Goal: Task Accomplishment & Management: Use online tool/utility

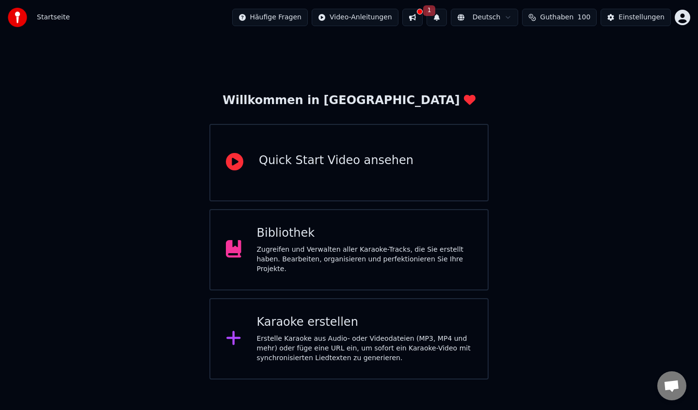
click at [423, 22] on button at bounding box center [412, 17] width 20 height 17
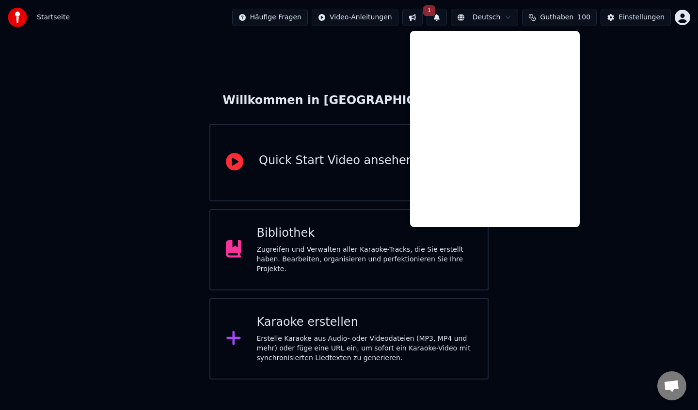
click at [612, 200] on div "Willkommen in [GEOGRAPHIC_DATA] Quick Start Video ansehen Bibliothek Zugreifen …" at bounding box center [349, 207] width 698 height 345
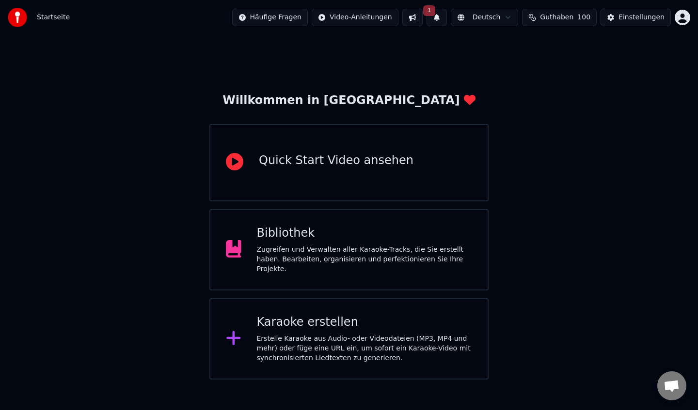
click at [444, 20] on button "1" at bounding box center [436, 17] width 20 height 17
click at [458, 55] on div "Klicken Sie auf die Schaltfläche, um zu aktualisieren" at bounding box center [455, 55] width 177 height 10
click at [511, 48] on button "Aktualisieren" at bounding box center [524, 47] width 61 height 17
click at [652, 18] on div "Einstellungen" at bounding box center [641, 18] width 46 height 10
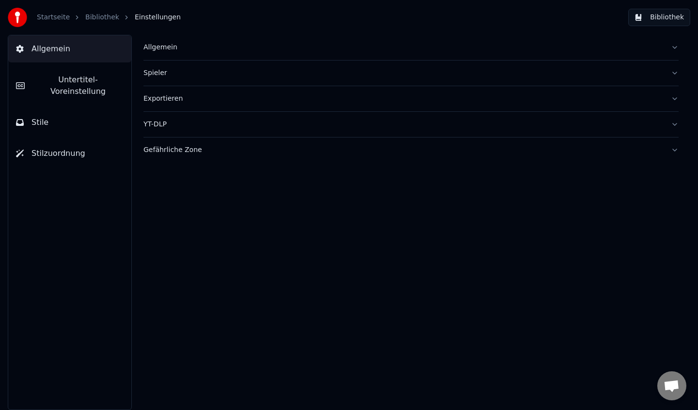
click at [100, 14] on link "Bibliothek" at bounding box center [102, 18] width 34 height 10
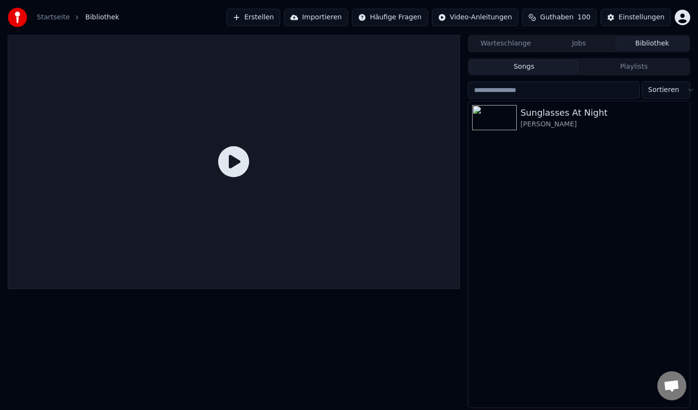
click at [325, 20] on button "Importieren" at bounding box center [316, 17] width 64 height 17
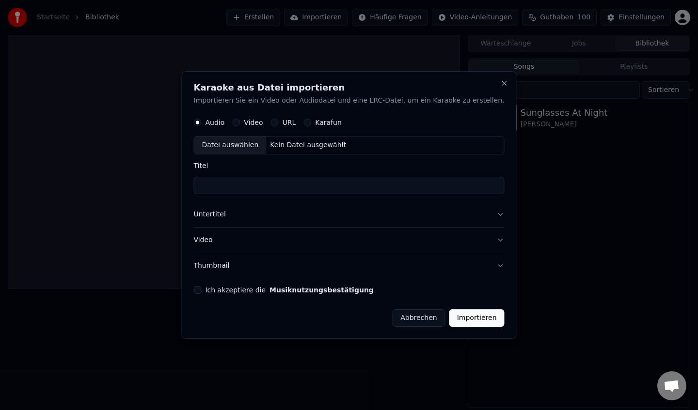
drag, startPoint x: 258, startPoint y: 119, endPoint x: 283, endPoint y: 122, distance: 25.4
click at [258, 120] on label "Video" at bounding box center [253, 123] width 19 height 7
click at [240, 119] on button "Video" at bounding box center [236, 123] width 8 height 8
click at [294, 122] on label "URL" at bounding box center [289, 123] width 14 height 7
click at [278, 122] on button "URL" at bounding box center [274, 123] width 8 height 8
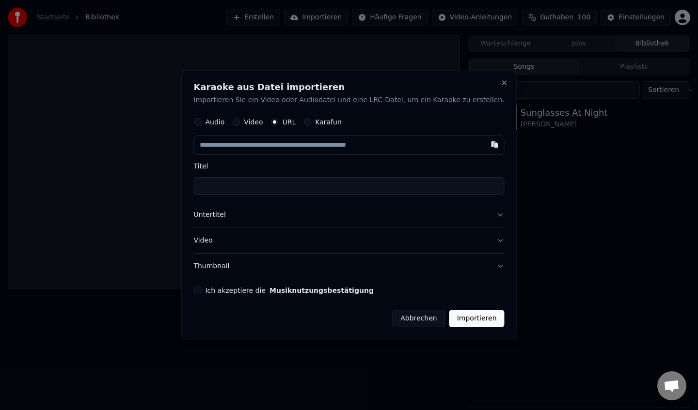
type button "url"
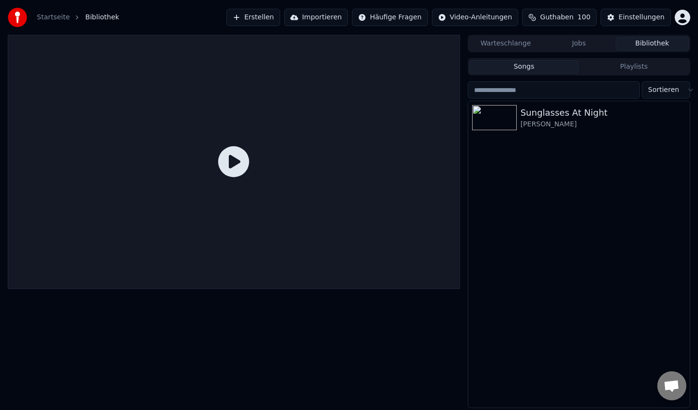
click at [392, 22] on html "Startseite Bibliothek Erstellen Importieren Häufige Fragen Video-Anleitungen Gu…" at bounding box center [349, 205] width 698 height 410
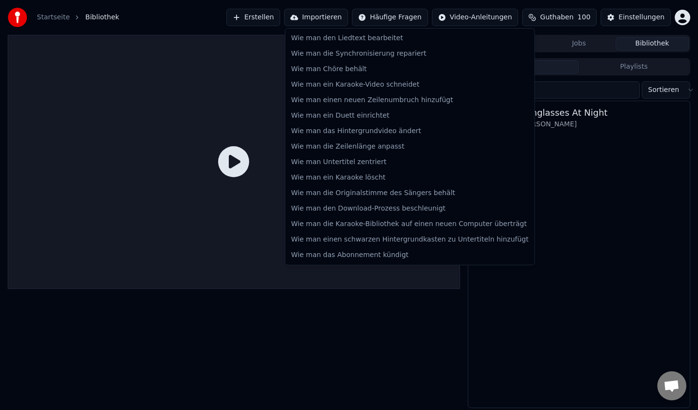
click at [392, 22] on html "Startseite Bibliothek Erstellen Importieren Häufige Fragen Video-Anleitungen Gu…" at bounding box center [349, 205] width 698 height 410
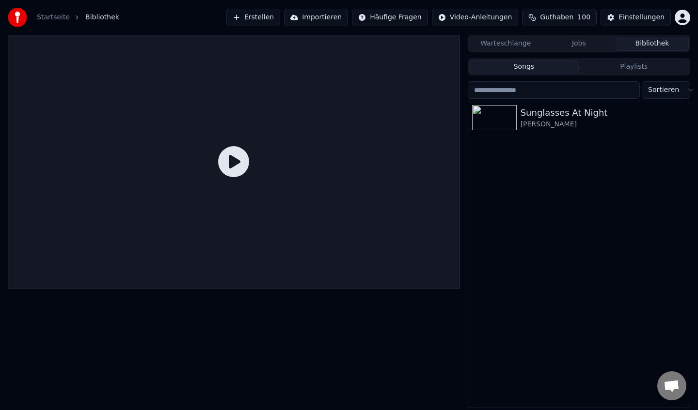
click at [499, 19] on html "Startseite Bibliothek Erstellen Importieren Häufige Fragen Video-Anleitungen Gu…" at bounding box center [349, 205] width 698 height 410
click at [569, 16] on span "Guthaben" at bounding box center [556, 18] width 33 height 10
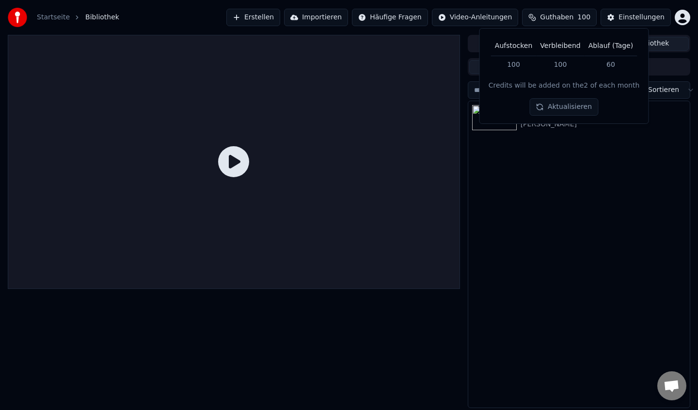
click at [569, 16] on span "Guthaben" at bounding box center [556, 18] width 33 height 10
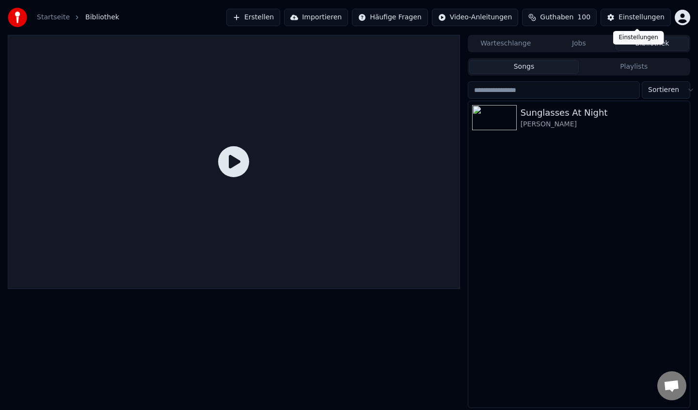
click at [637, 15] on div "Einstellungen" at bounding box center [641, 18] width 46 height 10
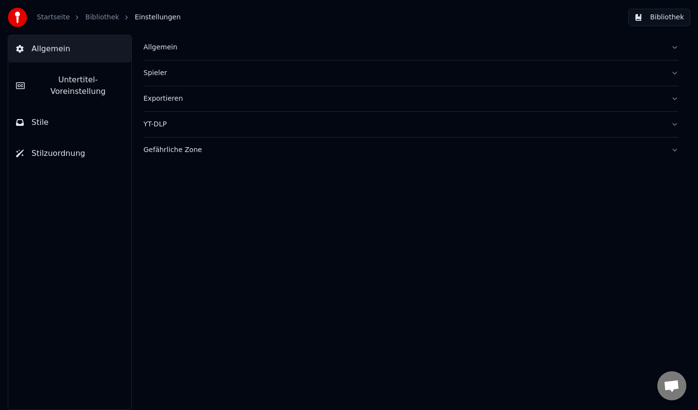
click at [179, 40] on button "Allgemein" at bounding box center [410, 47] width 535 height 25
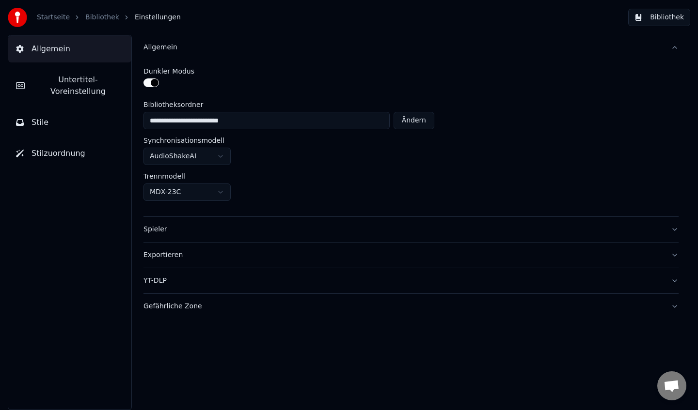
click at [205, 51] on div "Allgemein" at bounding box center [402, 48] width 519 height 10
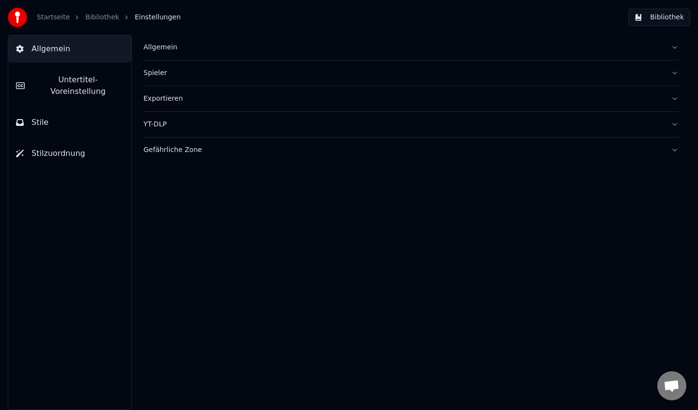
click at [205, 69] on div "Spieler" at bounding box center [402, 73] width 519 height 10
click at [205, 70] on div "Spieler" at bounding box center [402, 73] width 519 height 10
click at [209, 98] on div "Exportieren" at bounding box center [402, 99] width 519 height 10
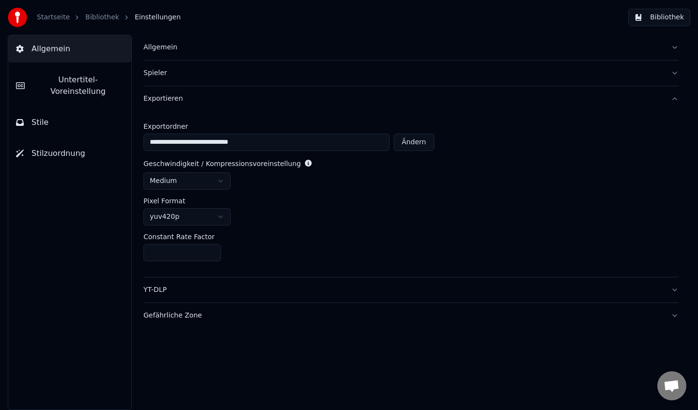
click at [209, 98] on div "Exportieren" at bounding box center [402, 99] width 519 height 10
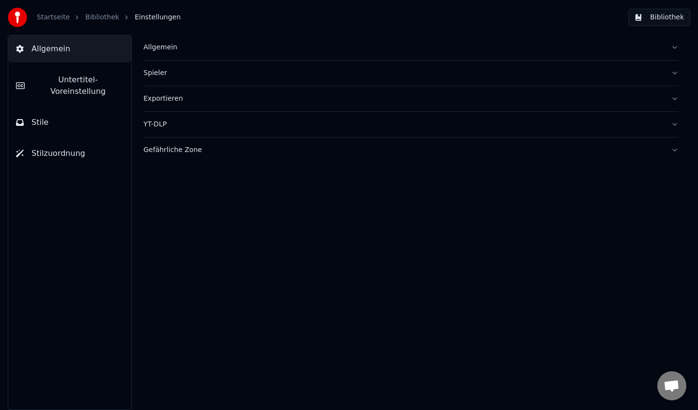
click at [203, 130] on button "YT-DLP" at bounding box center [410, 124] width 535 height 25
click at [237, 161] on button "Gefährliche Zone" at bounding box center [410, 150] width 535 height 25
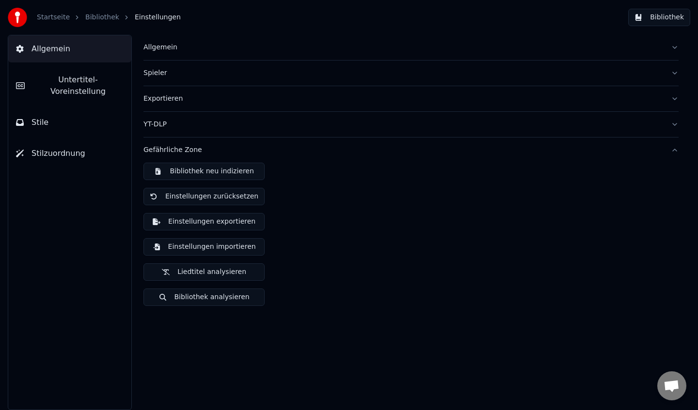
click at [178, 150] on div "Gefährliche Zone" at bounding box center [402, 150] width 519 height 10
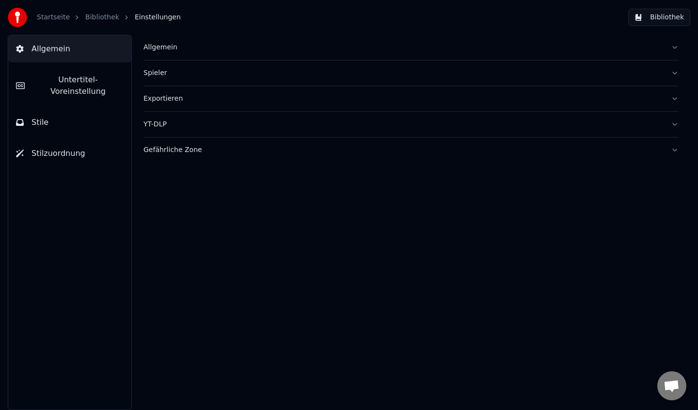
click at [92, 74] on span "Untertitel-Voreinstellung" at bounding box center [77, 85] width 91 height 23
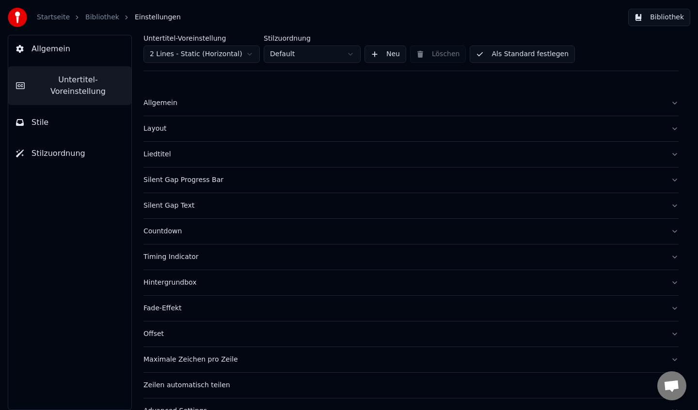
click at [57, 109] on button "Stile" at bounding box center [69, 122] width 123 height 27
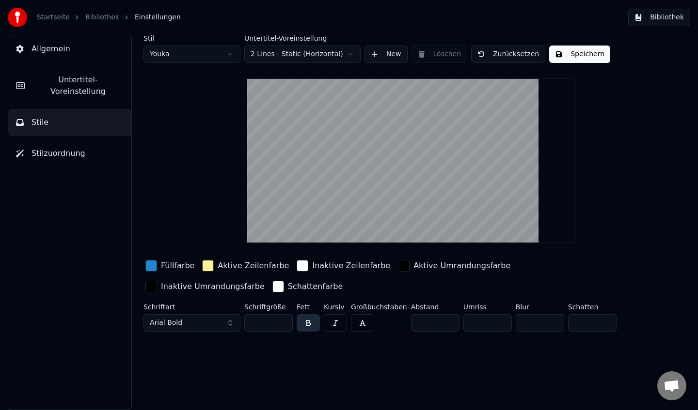
click at [62, 148] on span "Stilzuordnung" at bounding box center [58, 154] width 54 height 12
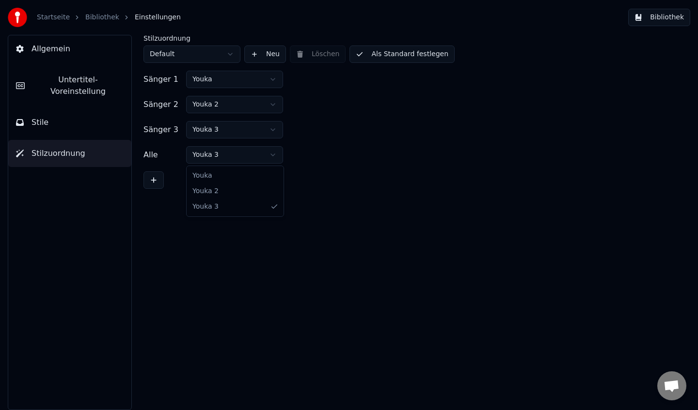
click at [254, 158] on html "Startseite Bibliothek Einstellungen Bibliothek Allgemein Untertitel-Voreinstell…" at bounding box center [349, 205] width 698 height 410
click at [346, 168] on html "Startseite Bibliothek Einstellungen Bibliothek Allgemein Untertitel-Voreinstell…" at bounding box center [349, 205] width 698 height 410
click at [232, 61] on html "Startseite Bibliothek Einstellungen Bibliothek Allgemein Untertitel-Voreinstell…" at bounding box center [349, 205] width 698 height 410
click at [102, 19] on link "Bibliothek" at bounding box center [102, 18] width 34 height 10
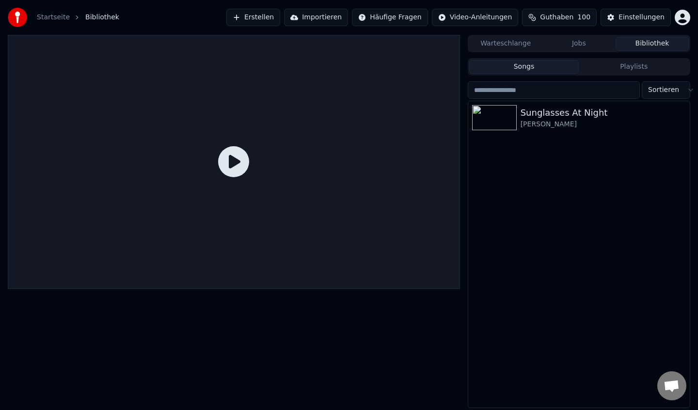
click at [53, 17] on link "Startseite" at bounding box center [53, 18] width 33 height 10
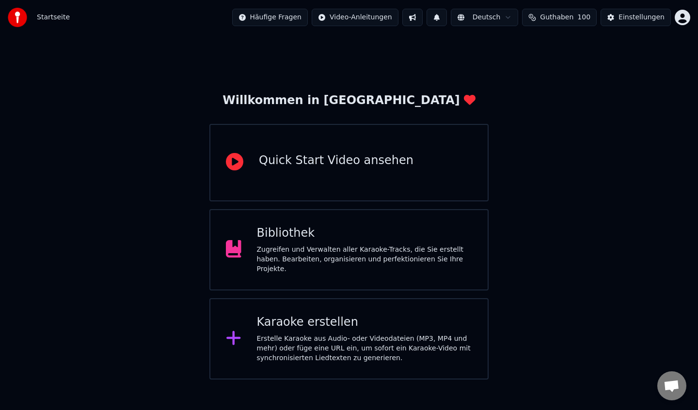
click at [495, 59] on div "Willkommen in [GEOGRAPHIC_DATA] Quick Start Video ansehen Bibliothek Zugreifen …" at bounding box center [349, 207] width 698 height 345
click at [20, 17] on img at bounding box center [17, 17] width 19 height 19
click at [47, 18] on span "Startseite" at bounding box center [53, 18] width 33 height 10
click at [685, 14] on html "Startseite Häufige Fragen Video-Anleitungen Deutsch Guthaben 100 Einstellungen …" at bounding box center [349, 190] width 698 height 380
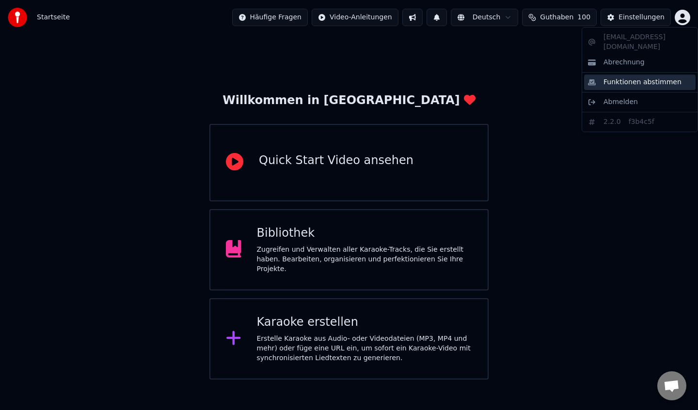
click at [627, 78] on span "Funktionen abstimmen" at bounding box center [642, 83] width 78 height 10
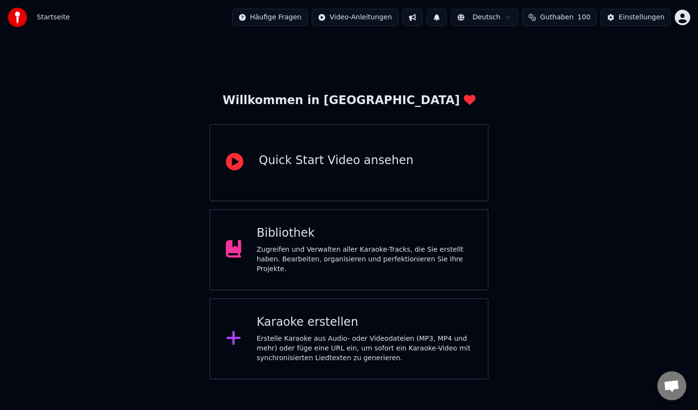
click at [308, 329] on div "Karaoke erstellen Erstelle Karaoke aus Audio- oder Videodateien (MP3, MP4 und m…" at bounding box center [365, 339] width 216 height 48
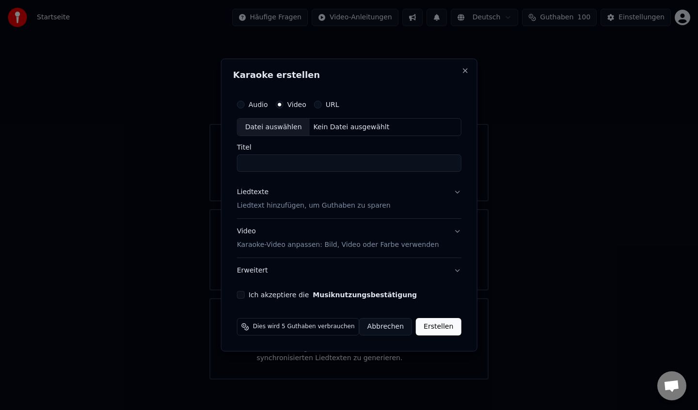
click at [333, 105] on label "URL" at bounding box center [333, 104] width 14 height 7
click at [322, 105] on button "URL" at bounding box center [318, 105] width 8 height 8
click at [358, 132] on input "text" at bounding box center [349, 127] width 224 height 19
paste input "**********"
type input "**********"
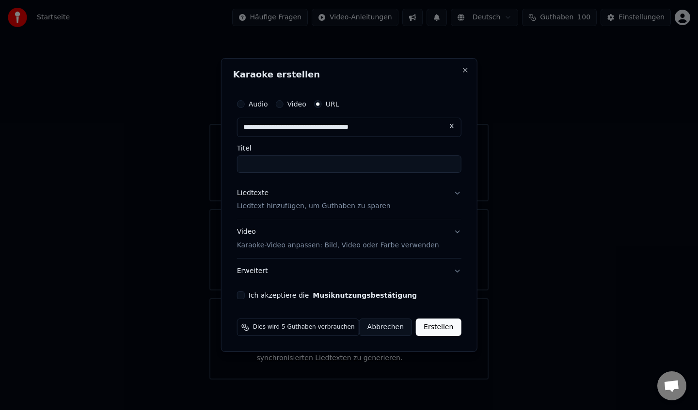
type input "**********"
click at [453, 194] on button "Liedtexte Liedtext hinzufügen, um Guthaben zu sparen" at bounding box center [349, 200] width 224 height 39
type input "**********"
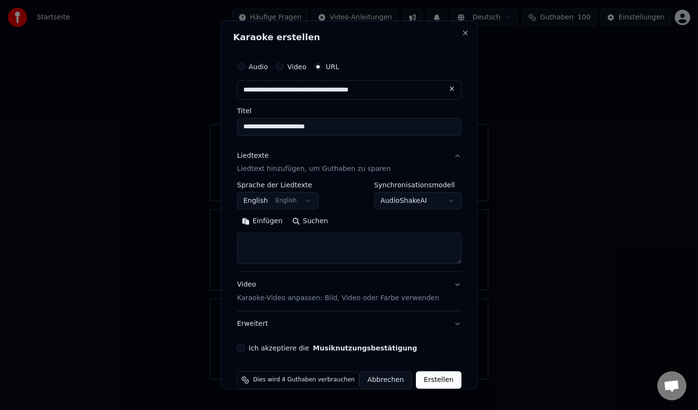
click at [337, 191] on div "**********" at bounding box center [349, 196] width 224 height 28
click at [451, 157] on button "Liedtexte Liedtext hinzufügen, um Guthaben zu sparen" at bounding box center [349, 162] width 224 height 39
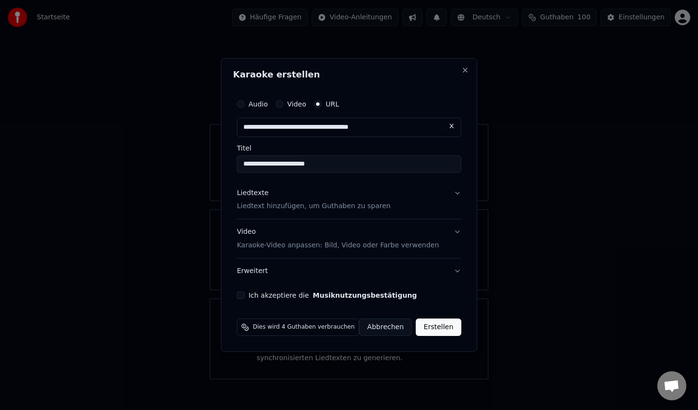
click at [346, 206] on p "Liedtext hinzufügen, um Guthaben zu sparen" at bounding box center [314, 207] width 154 height 10
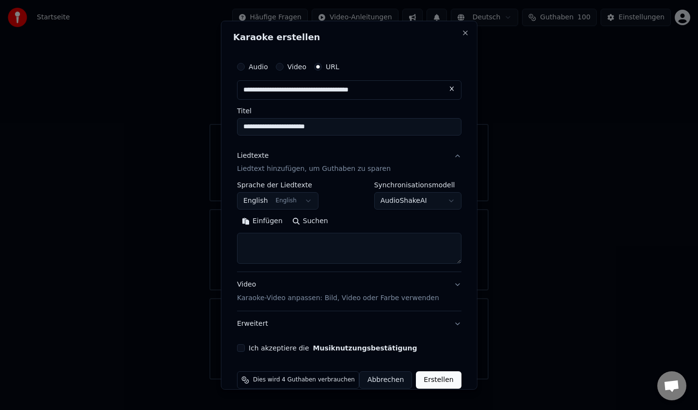
click at [449, 155] on button "Liedtexte Liedtext hinzufügen, um Guthaben zu sparen" at bounding box center [349, 162] width 224 height 39
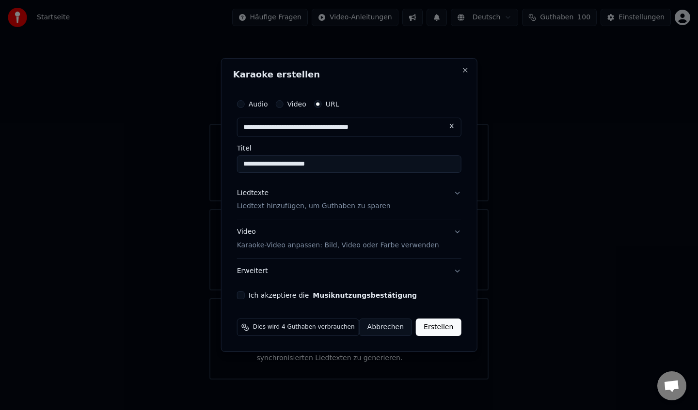
click at [449, 236] on button "Video Karaoke-Video anpassen: Bild, Video oder Farbe verwenden" at bounding box center [349, 239] width 224 height 39
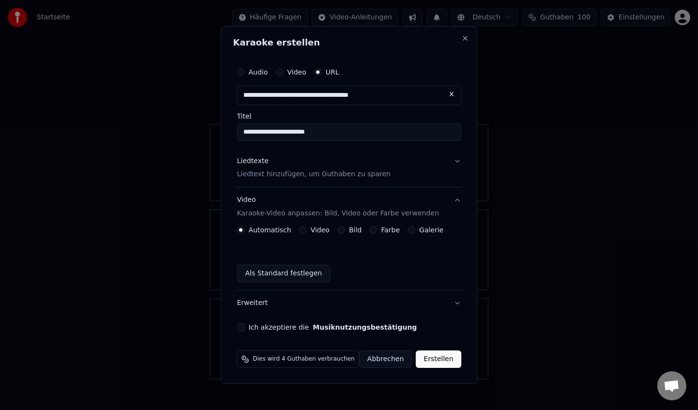
click at [450, 207] on button "Video Karaoke-Video anpassen: Bild, Video oder Farbe verwenden" at bounding box center [349, 207] width 224 height 39
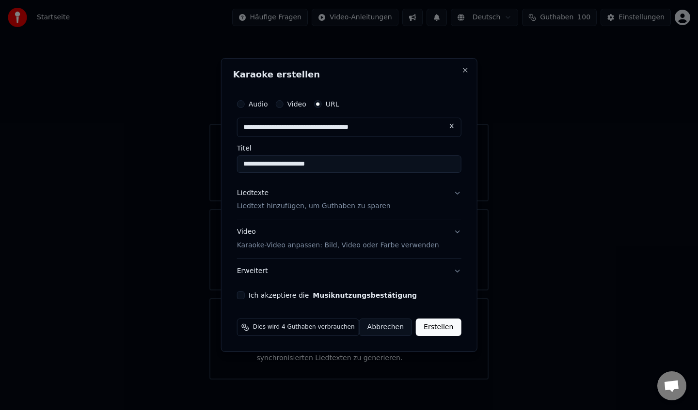
click at [243, 297] on button "Ich akzeptiere die Musiknutzungsbestätigung" at bounding box center [241, 296] width 8 height 8
click at [253, 164] on input "**********" at bounding box center [349, 164] width 224 height 17
drag, startPoint x: 253, startPoint y: 164, endPoint x: 269, endPoint y: 164, distance: 16.0
click at [269, 164] on input "**********" at bounding box center [349, 164] width 224 height 17
type input "**********"
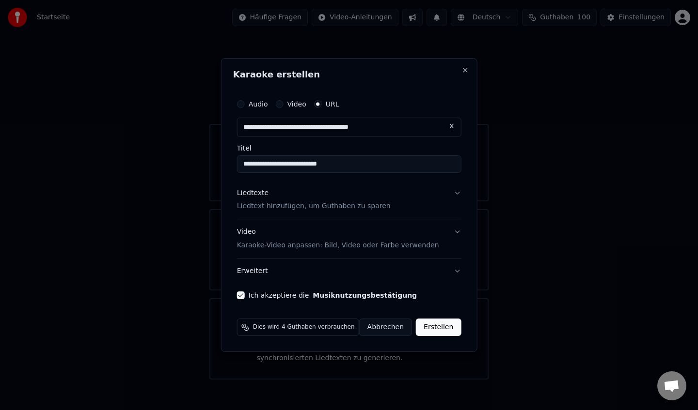
click at [427, 329] on button "Erstellen" at bounding box center [438, 327] width 45 height 17
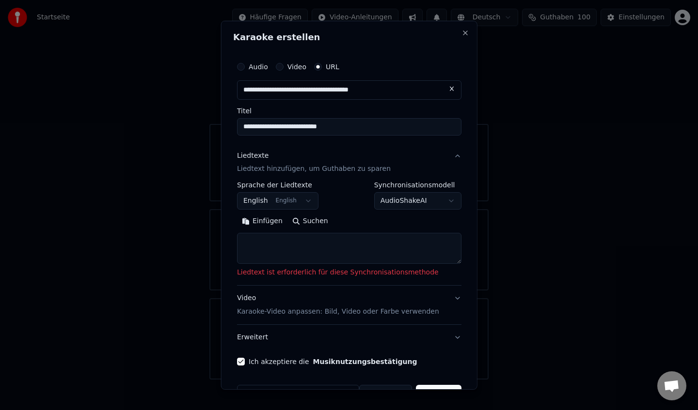
click at [391, 198] on body "**********" at bounding box center [349, 190] width 698 height 380
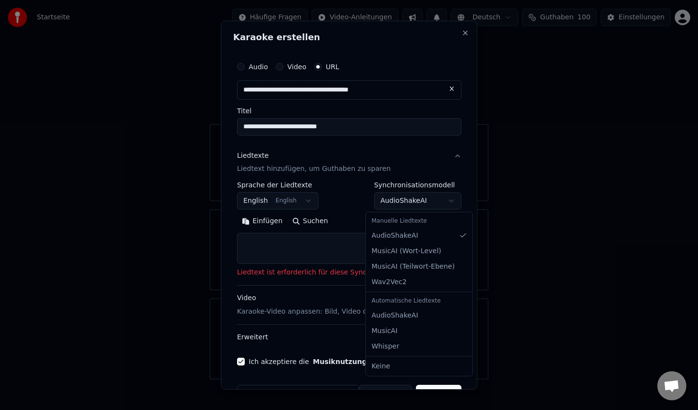
select select "**********"
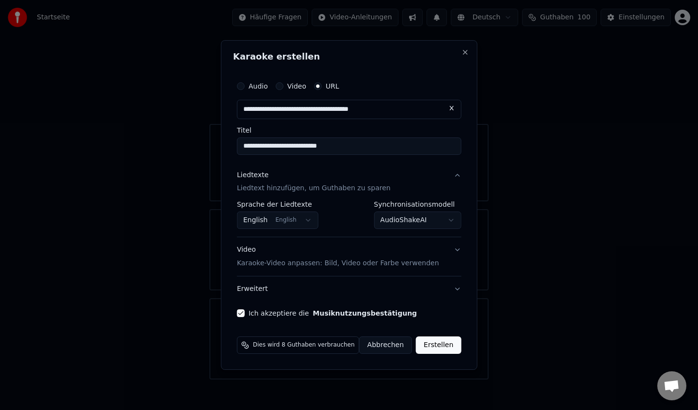
click at [436, 347] on button "Erstellen" at bounding box center [438, 345] width 45 height 17
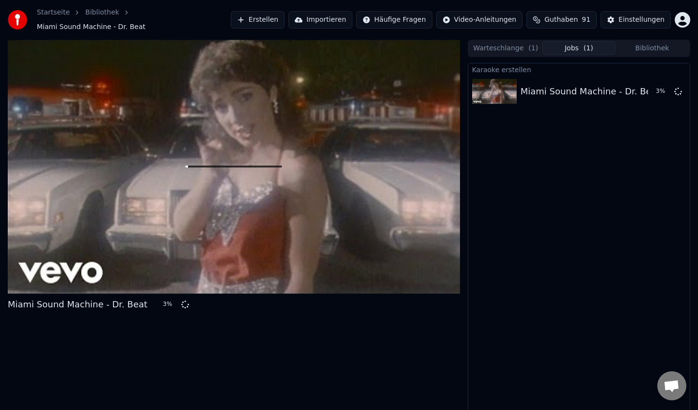
click at [280, 20] on button "Erstellen" at bounding box center [258, 19] width 54 height 17
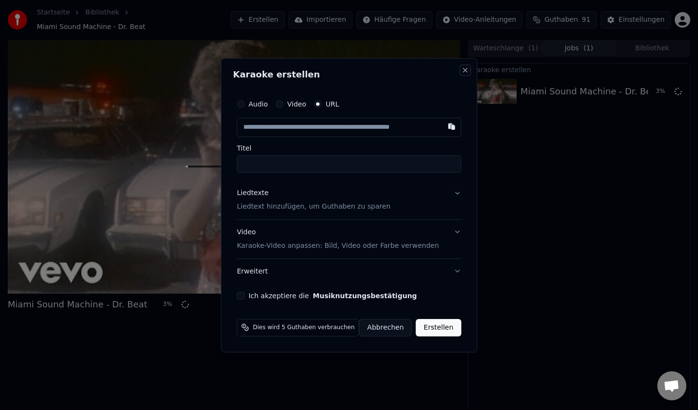
click at [461, 67] on button "Close" at bounding box center [465, 70] width 8 height 8
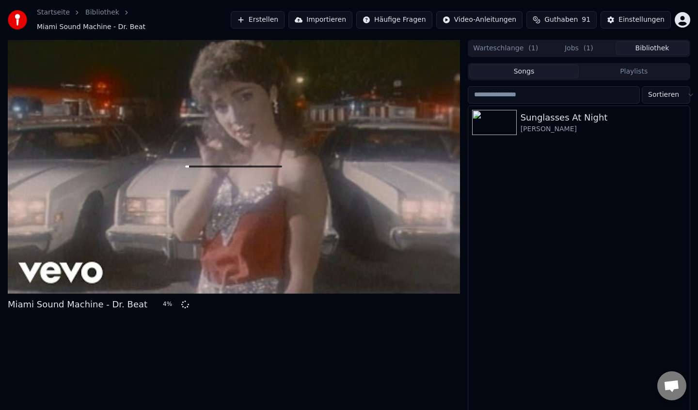
click at [664, 45] on button "Bibliothek" at bounding box center [651, 48] width 73 height 14
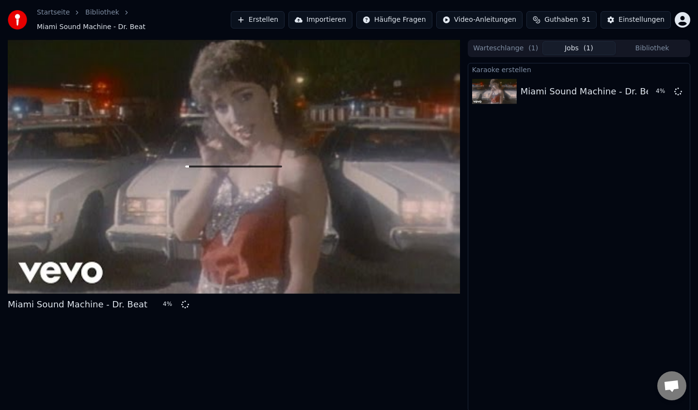
click at [579, 44] on button "Jobs ( 1 )" at bounding box center [578, 48] width 73 height 14
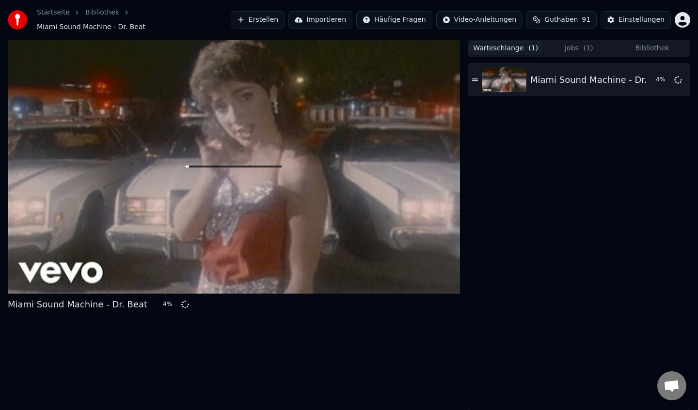
click at [510, 44] on button "Warteschlange ( 1 )" at bounding box center [505, 48] width 73 height 14
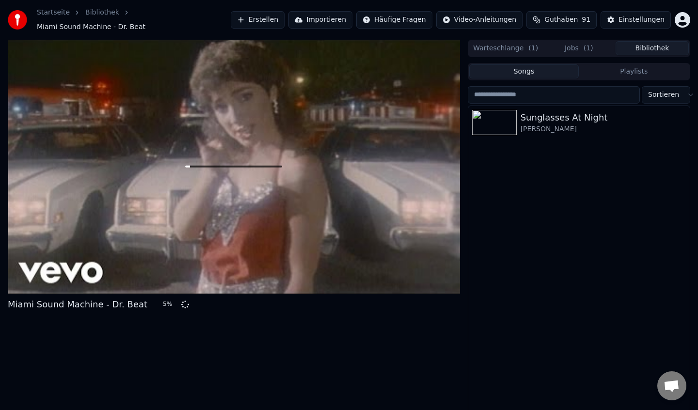
click at [663, 47] on button "Bibliothek" at bounding box center [651, 48] width 73 height 14
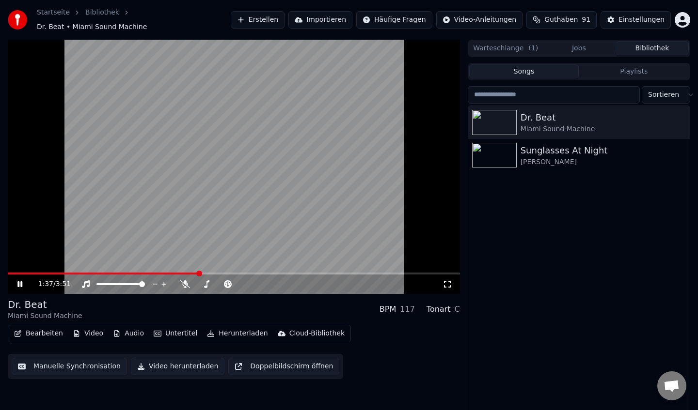
click at [17, 282] on icon at bounding box center [19, 285] width 5 height 6
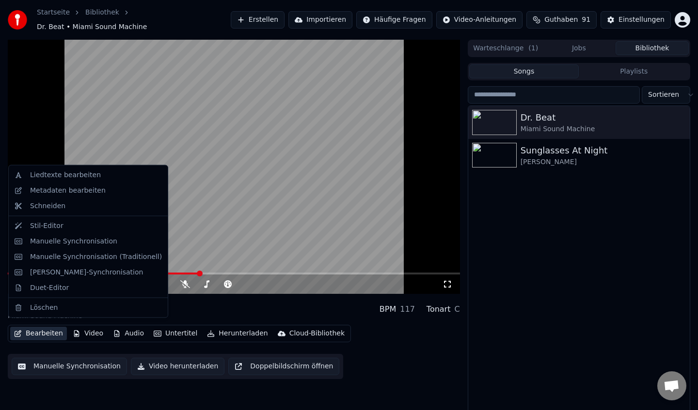
click at [40, 328] on button "Bearbeiten" at bounding box center [38, 334] width 57 height 14
click at [64, 173] on div "Liedtexte bearbeiten" at bounding box center [65, 176] width 71 height 10
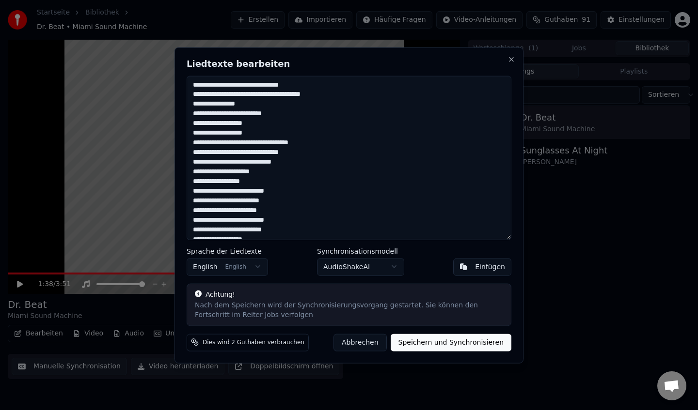
click at [274, 211] on textarea at bounding box center [349, 158] width 325 height 164
drag, startPoint x: 267, startPoint y: 87, endPoint x: 348, endPoint y: 90, distance: 81.0
click at [267, 88] on textarea at bounding box center [349, 158] width 325 height 164
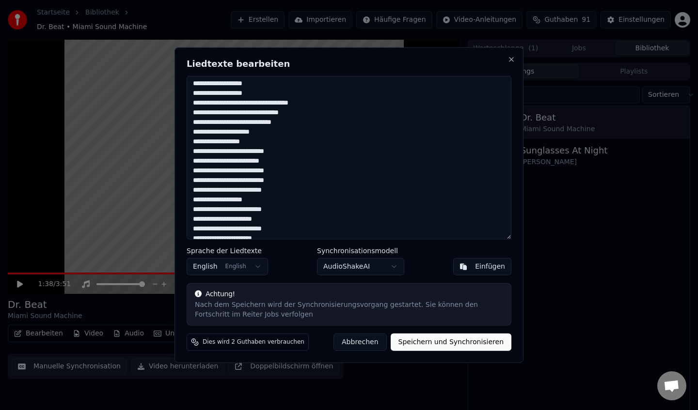
scroll to position [46, 0]
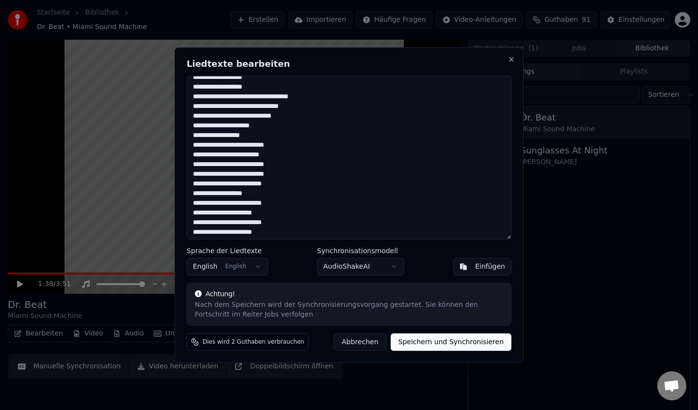
click at [283, 182] on textarea at bounding box center [349, 158] width 325 height 164
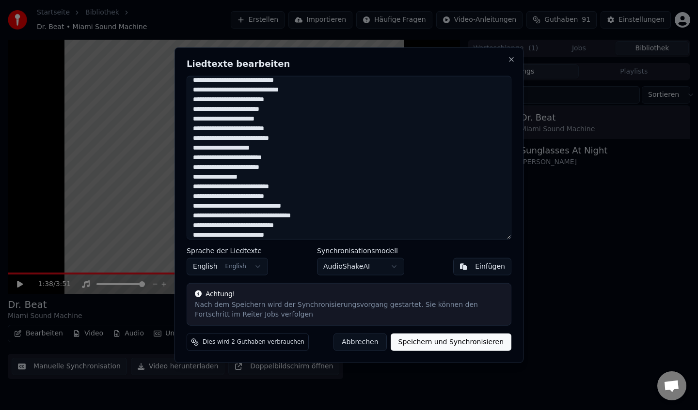
scroll to position [348, 0]
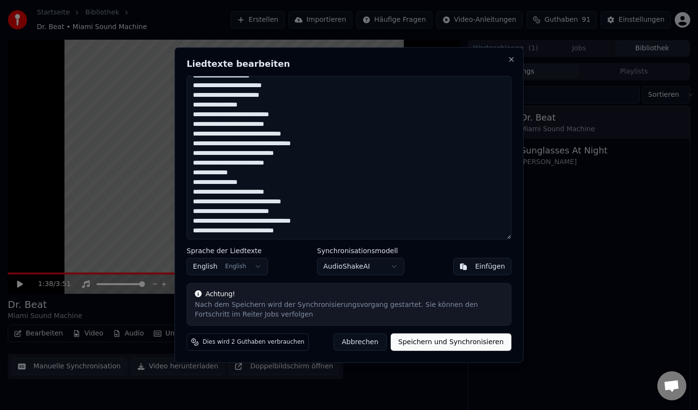
type textarea "**********"
click at [453, 343] on button "Speichern und Synchronisieren" at bounding box center [451, 342] width 121 height 17
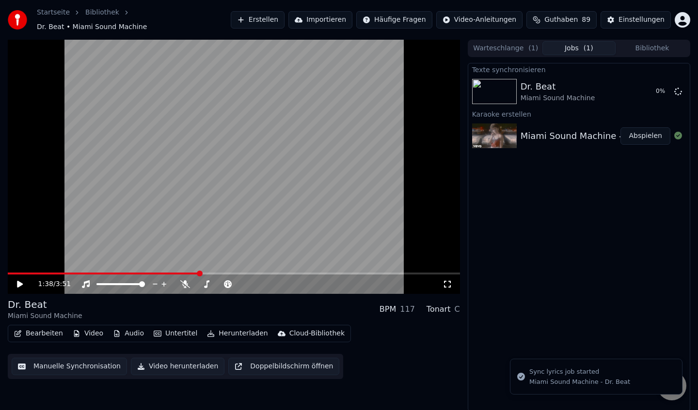
click at [142, 273] on span at bounding box center [103, 274] width 191 height 2
click at [18, 281] on icon at bounding box center [20, 284] width 6 height 7
click at [18, 282] on icon at bounding box center [19, 285] width 5 height 6
click at [666, 44] on button "Bibliothek" at bounding box center [651, 48] width 73 height 14
click at [572, 46] on button "Jobs ( 1 )" at bounding box center [578, 48] width 73 height 14
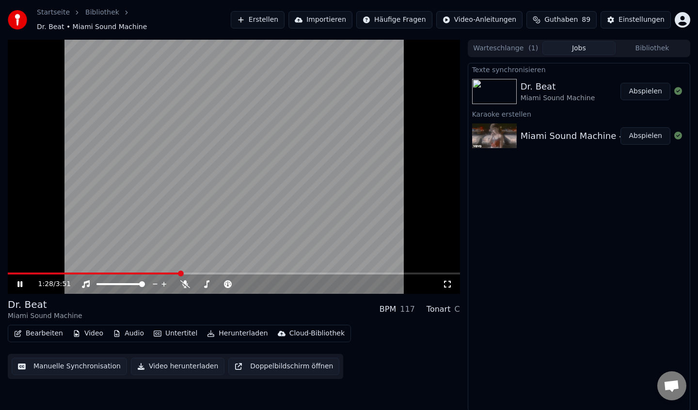
click at [20, 282] on icon at bounding box center [27, 285] width 23 height 8
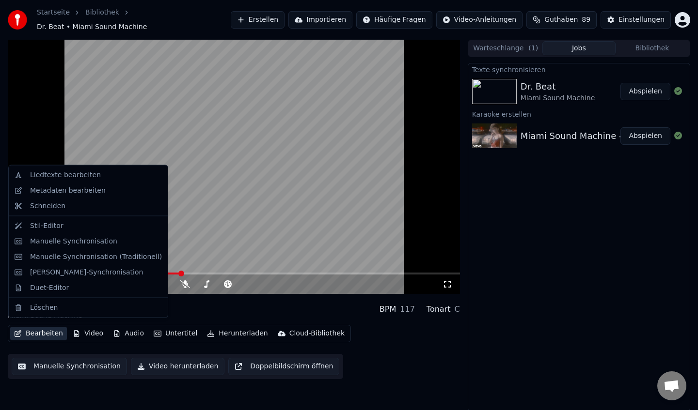
click at [34, 329] on button "Bearbeiten" at bounding box center [38, 334] width 57 height 14
click at [53, 171] on div "Liedtexte bearbeiten" at bounding box center [65, 176] width 71 height 10
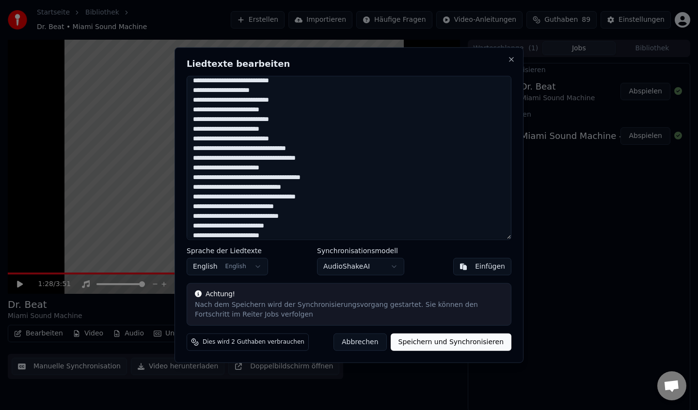
scroll to position [254, 0]
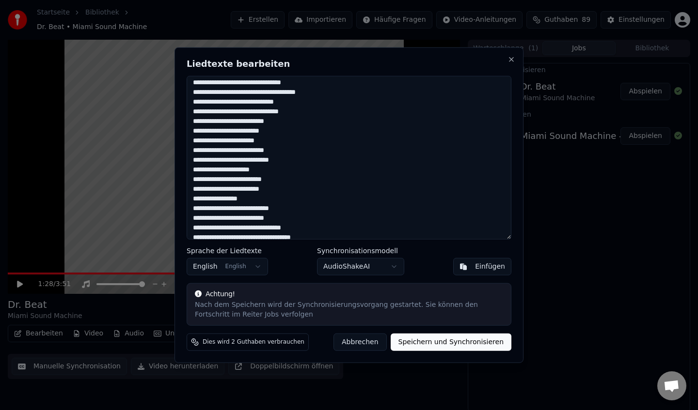
click at [374, 343] on button "Abbrechen" at bounding box center [359, 342] width 53 height 17
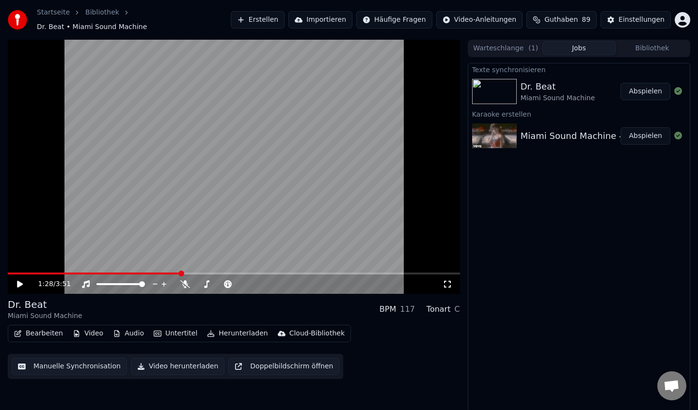
click at [591, 305] on div "Texte synchronisieren Dr. Beat Miami Sound Machine Abspielen Karaoke erstellen …" at bounding box center [579, 237] width 222 height 349
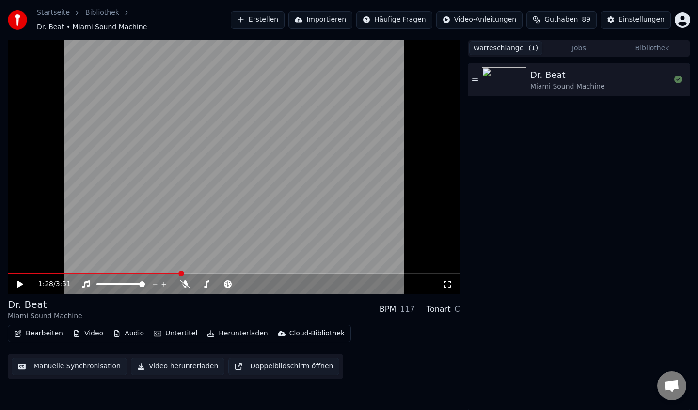
click at [498, 44] on button "Warteschlange ( 1 )" at bounding box center [505, 48] width 73 height 14
click at [590, 42] on button "Jobs" at bounding box center [578, 48] width 73 height 14
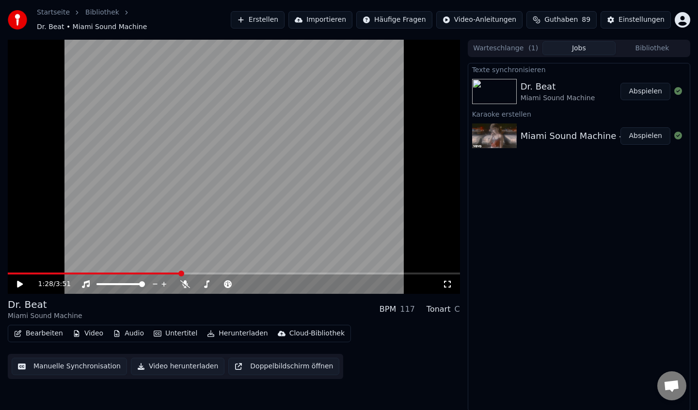
click at [647, 42] on button "Bibliothek" at bounding box center [651, 48] width 73 height 14
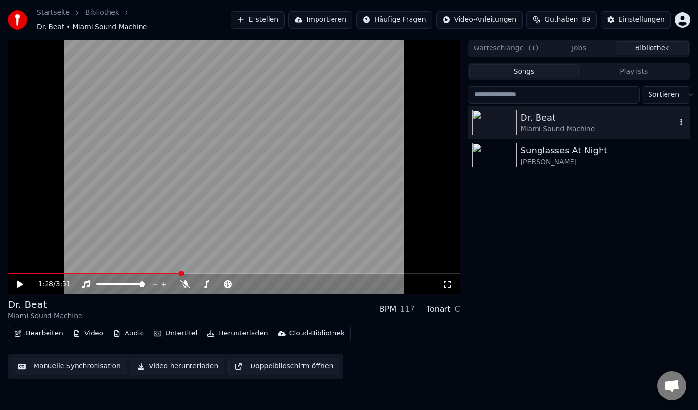
click at [546, 118] on div "Dr. Beat" at bounding box center [598, 118] width 156 height 14
click at [489, 115] on img at bounding box center [494, 122] width 45 height 25
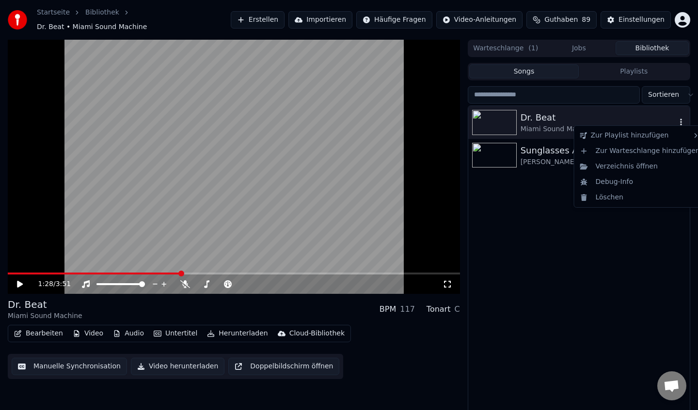
click at [680, 118] on icon "button" at bounding box center [681, 122] width 10 height 8
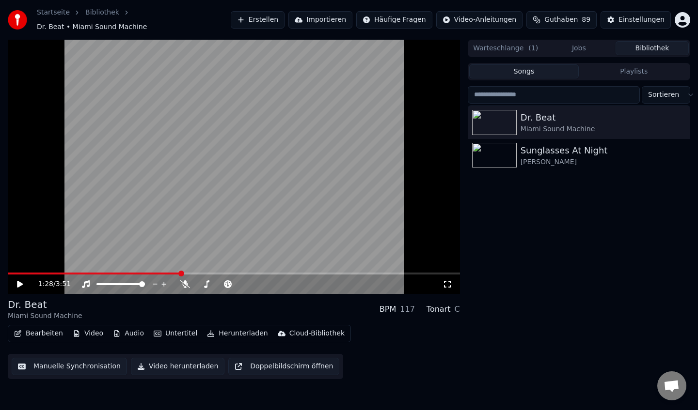
click at [516, 210] on div "Dr. Beat Miami Sound Machine Sunglasses At Night Corey Hart" at bounding box center [578, 259] width 221 height 307
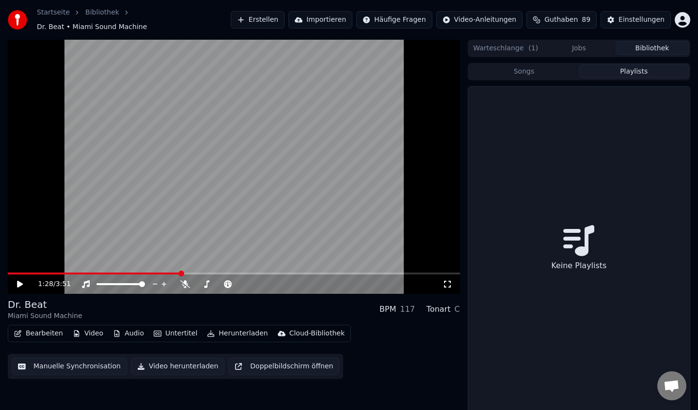
click at [631, 69] on button "Playlists" at bounding box center [634, 71] width 110 height 14
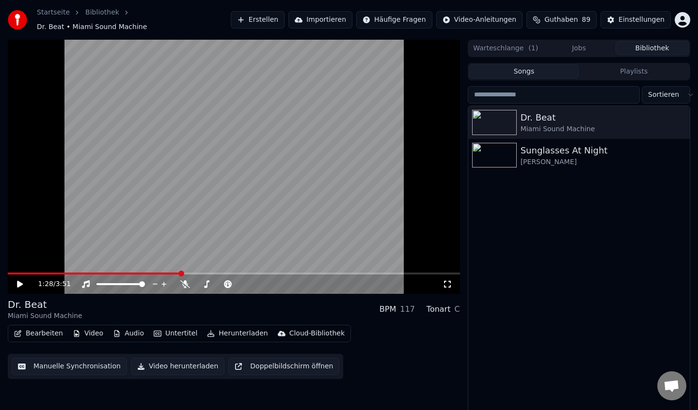
click at [544, 68] on button "Songs" at bounding box center [524, 71] width 110 height 14
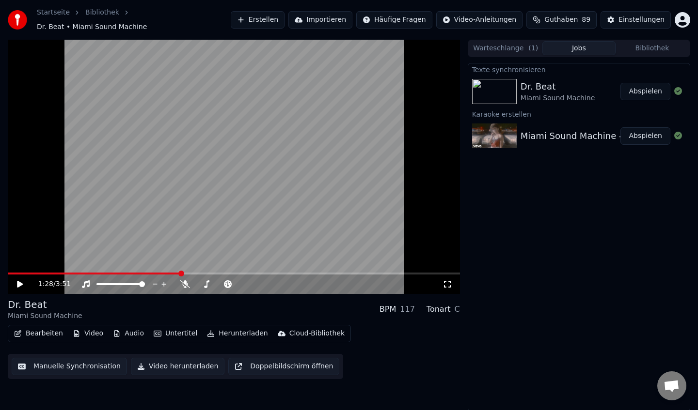
click at [591, 45] on button "Jobs" at bounding box center [578, 48] width 73 height 14
click at [601, 246] on div "Texte synchronisieren Dr. Beat Miami Sound Machine Abspielen Karaoke erstellen …" at bounding box center [579, 237] width 222 height 349
click at [641, 90] on button "Abspielen" at bounding box center [645, 91] width 50 height 17
click at [44, 273] on span at bounding box center [234, 274] width 452 height 2
click at [62, 266] on video at bounding box center [234, 167] width 452 height 254
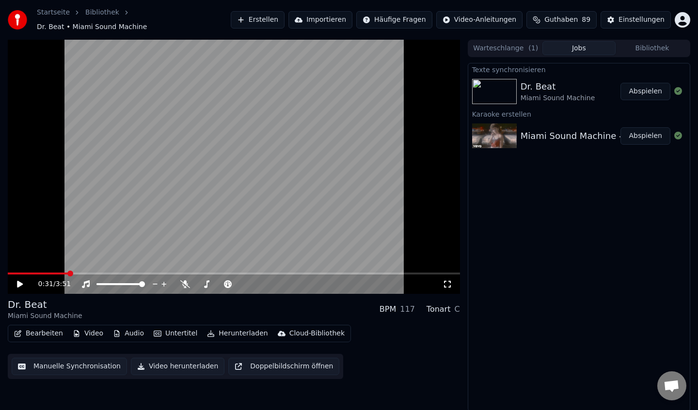
click at [69, 273] on span at bounding box center [234, 274] width 452 height 2
click at [25, 281] on icon at bounding box center [27, 285] width 23 height 8
click at [19, 281] on icon at bounding box center [27, 285] width 23 height 8
click at [564, 84] on div "Dr. Beat" at bounding box center [557, 87] width 75 height 14
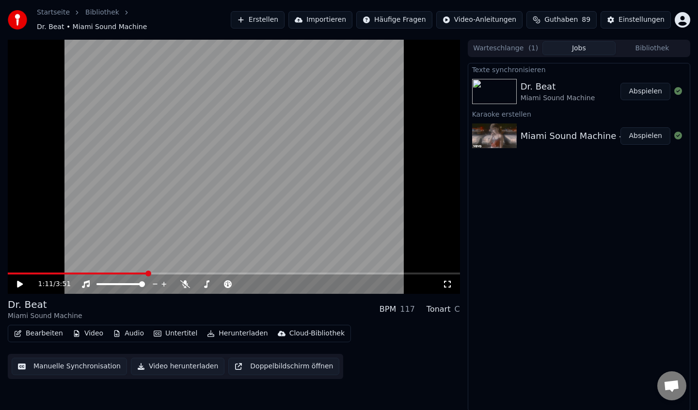
click at [564, 84] on div "Dr. Beat" at bounding box center [557, 87] width 75 height 14
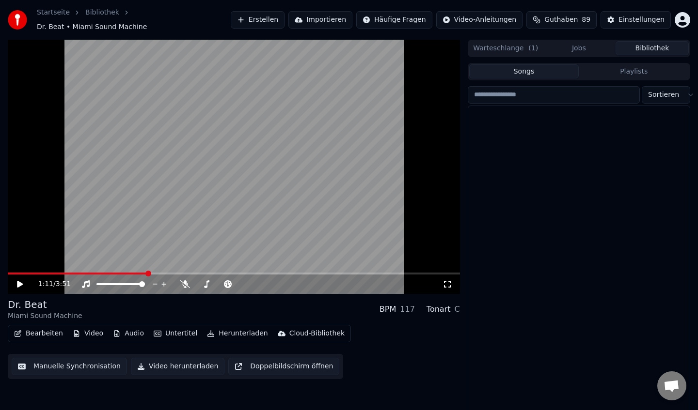
click at [666, 43] on button "Bibliothek" at bounding box center [651, 48] width 73 height 14
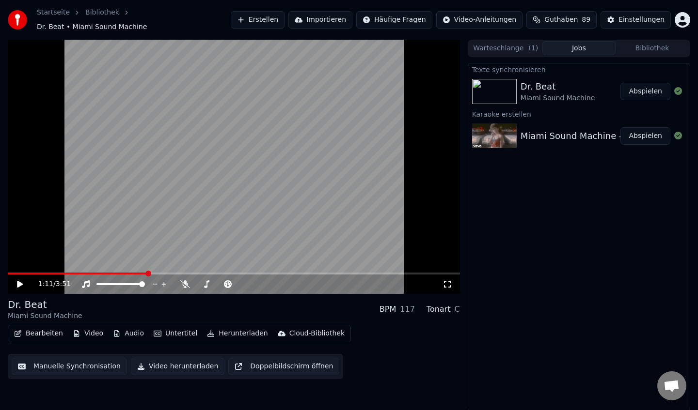
click at [576, 47] on button "Jobs" at bounding box center [578, 48] width 73 height 14
drag, startPoint x: 654, startPoint y: 47, endPoint x: 640, endPoint y: 54, distance: 15.4
click at [654, 47] on button "Bibliothek" at bounding box center [651, 48] width 73 height 14
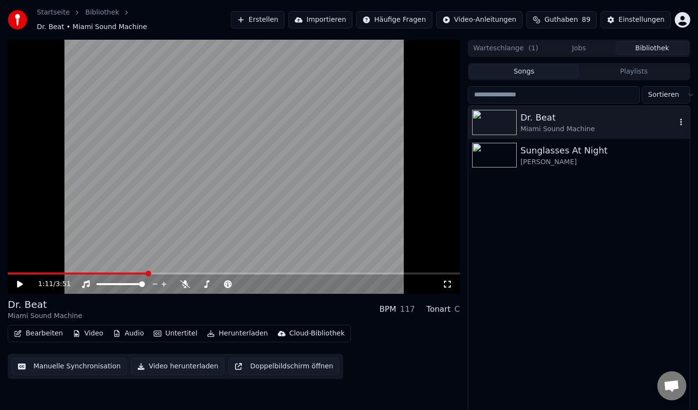
click at [541, 125] on div "Miami Sound Machine" at bounding box center [598, 130] width 156 height 10
click at [37, 273] on span at bounding box center [234, 274] width 452 height 2
click at [53, 273] on span at bounding box center [234, 274] width 452 height 2
click at [61, 273] on span at bounding box center [234, 274] width 452 height 2
click at [82, 275] on div "0:29 / 3:51" at bounding box center [234, 284] width 452 height 19
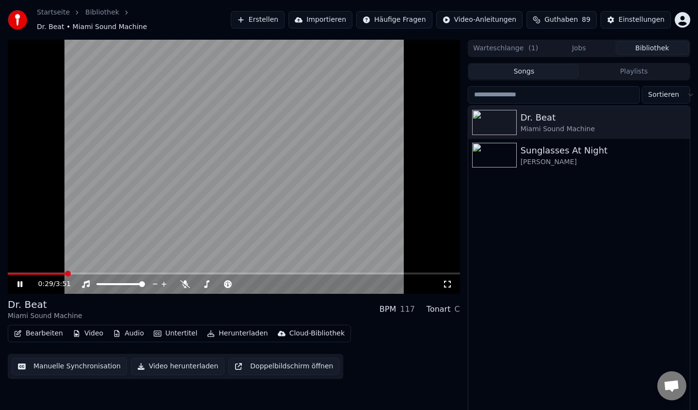
click at [83, 267] on video at bounding box center [234, 167] width 452 height 254
click at [18, 281] on icon at bounding box center [20, 284] width 6 height 7
click at [96, 273] on span at bounding box center [234, 274] width 452 height 2
click at [111, 266] on video at bounding box center [234, 167] width 452 height 254
click at [130, 273] on span at bounding box center [234, 274] width 452 height 2
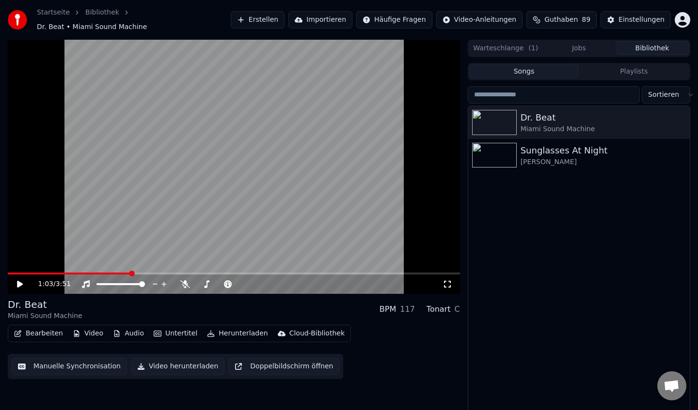
click at [156, 247] on video at bounding box center [234, 167] width 452 height 254
click at [144, 273] on span at bounding box center [234, 274] width 452 height 2
click at [20, 281] on icon at bounding box center [27, 285] width 23 height 8
click at [531, 232] on div "Dr. Beat Miami Sound Machine Sunglasses At Night Corey Hart" at bounding box center [578, 259] width 221 height 307
click at [645, 45] on button "Bibliothek" at bounding box center [651, 48] width 73 height 14
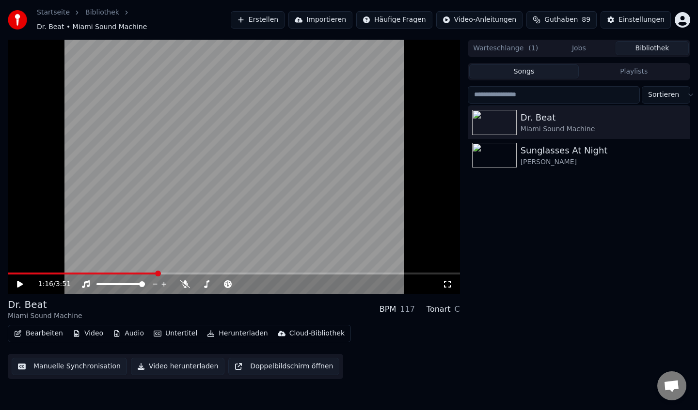
click at [589, 46] on button "Jobs" at bounding box center [578, 48] width 73 height 14
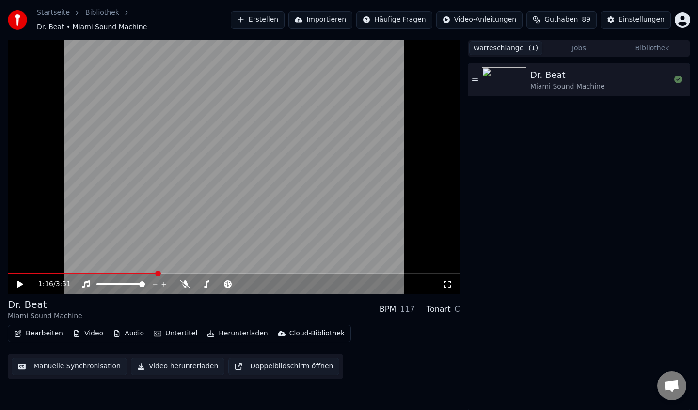
click at [509, 44] on button "Warteschlange ( 1 )" at bounding box center [505, 48] width 73 height 14
click at [587, 75] on div "Dr. Beat" at bounding box center [567, 75] width 75 height 14
click at [20, 281] on icon at bounding box center [27, 285] width 23 height 8
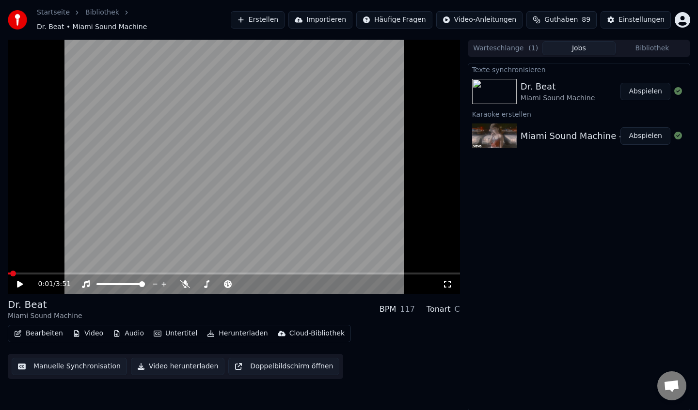
click at [584, 41] on button "Jobs" at bounding box center [578, 48] width 73 height 14
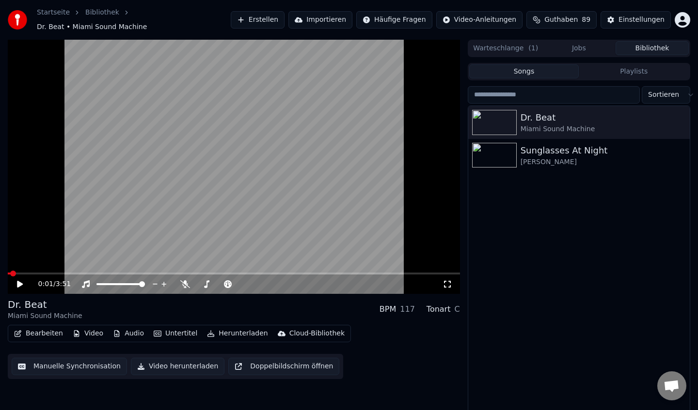
click at [659, 44] on button "Bibliothek" at bounding box center [651, 48] width 73 height 14
click at [600, 225] on div "Dr. Beat Miami Sound Machine Sunglasses At Night Corey Hart" at bounding box center [578, 259] width 221 height 307
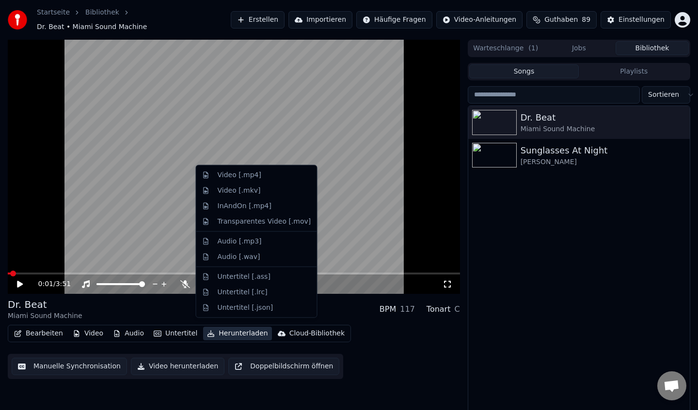
click at [225, 327] on button "Herunterladen" at bounding box center [237, 334] width 68 height 14
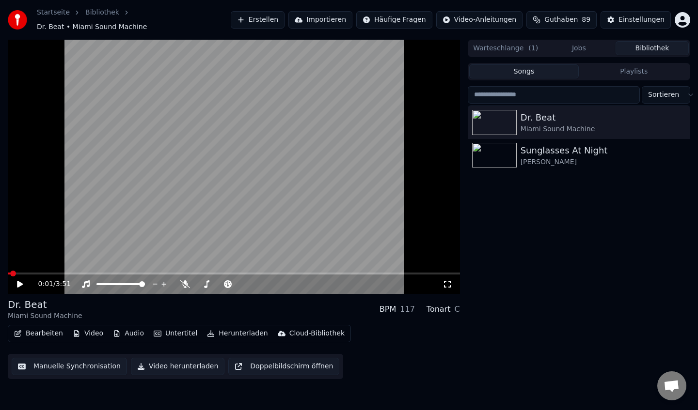
click at [540, 275] on div "Dr. Beat Miami Sound Machine Sunglasses At Night Corey Hart" at bounding box center [578, 259] width 221 height 307
click at [236, 329] on button "Herunterladen" at bounding box center [237, 334] width 68 height 14
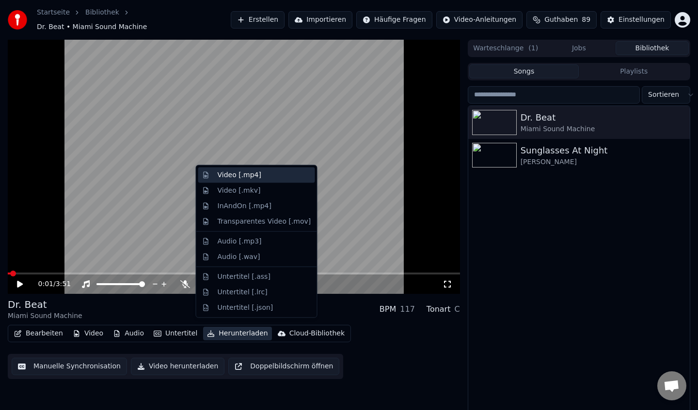
click at [233, 173] on div "Video [.mp4]" at bounding box center [240, 176] width 44 height 10
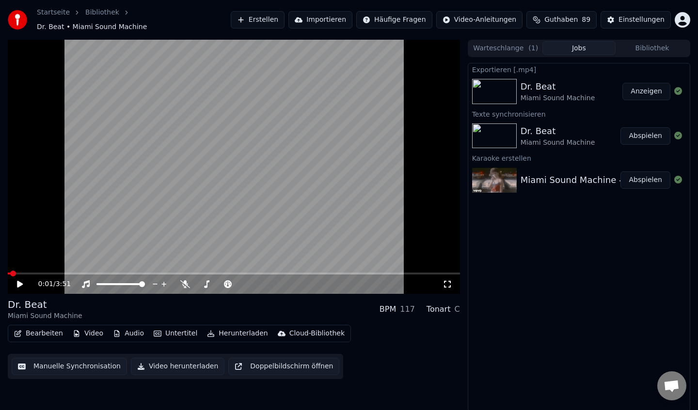
click at [601, 281] on div "Exportieren [.mp4] Dr. Beat Miami Sound Machine Anzeigen Texte synchronisieren …" at bounding box center [579, 237] width 222 height 349
